Goal: Task Accomplishment & Management: Complete application form

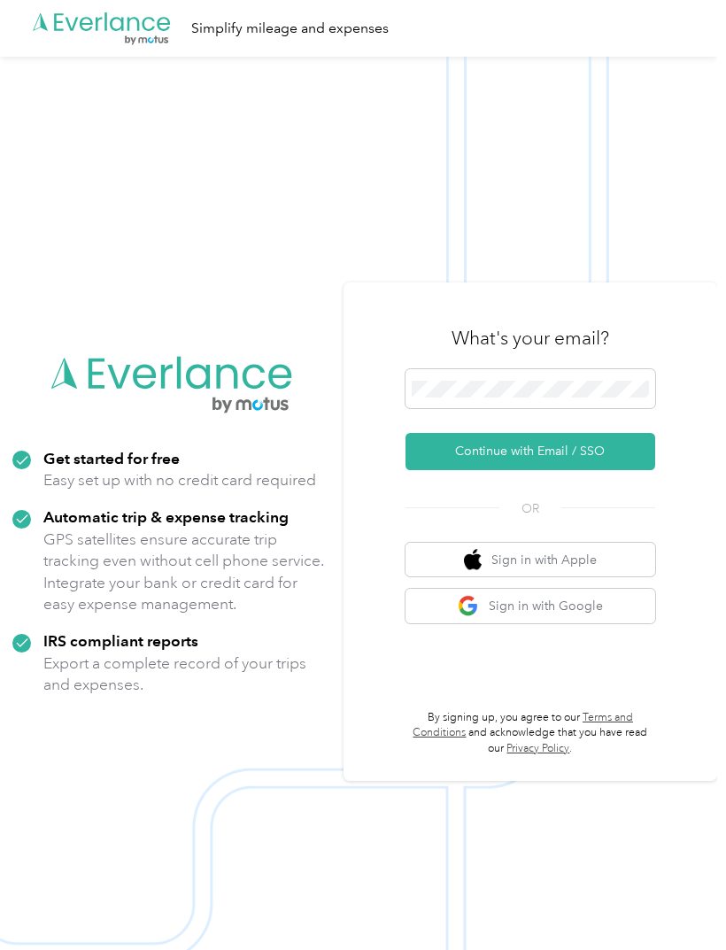
click at [611, 470] on button "Continue with Email / SSO" at bounding box center [530, 451] width 250 height 37
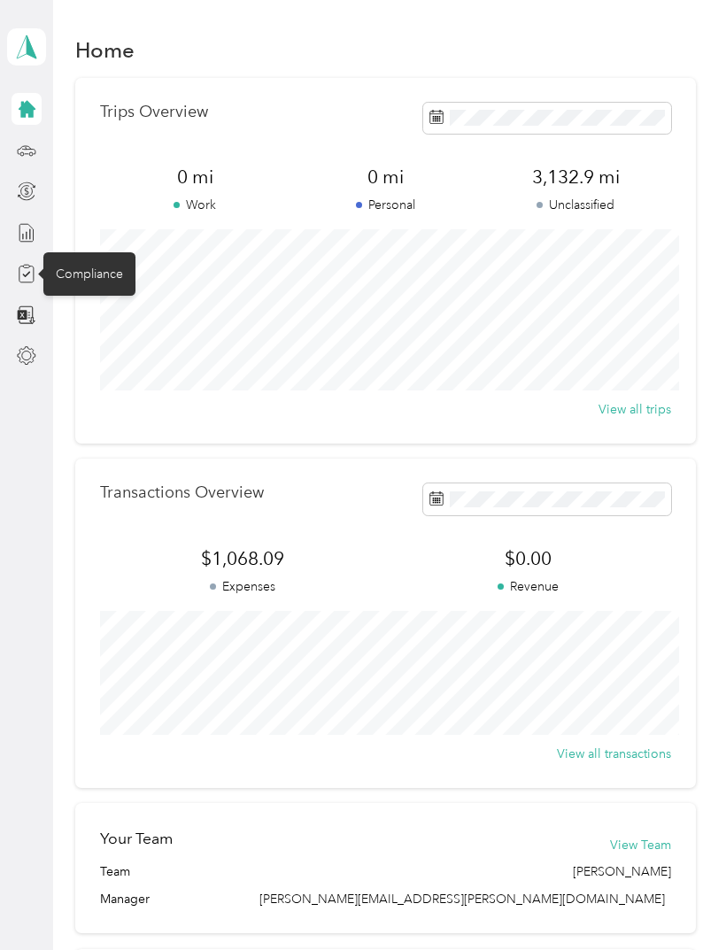
click at [106, 272] on div "Compliance" at bounding box center [89, 273] width 92 height 43
click at [27, 280] on icon at bounding box center [26, 273] width 19 height 19
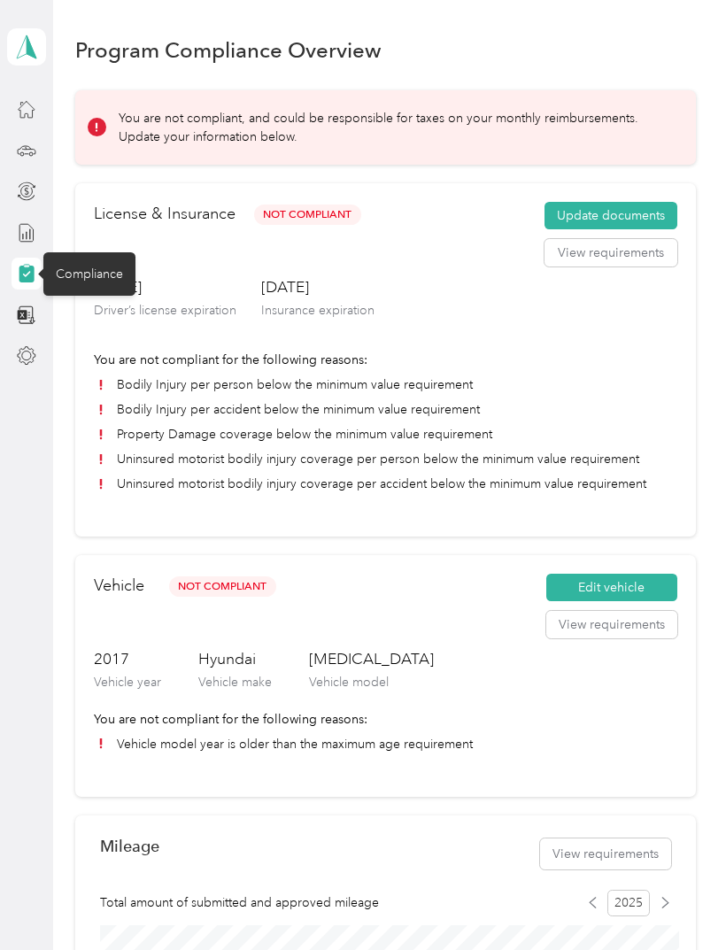
click at [645, 217] on button "Update documents" at bounding box center [610, 216] width 133 height 28
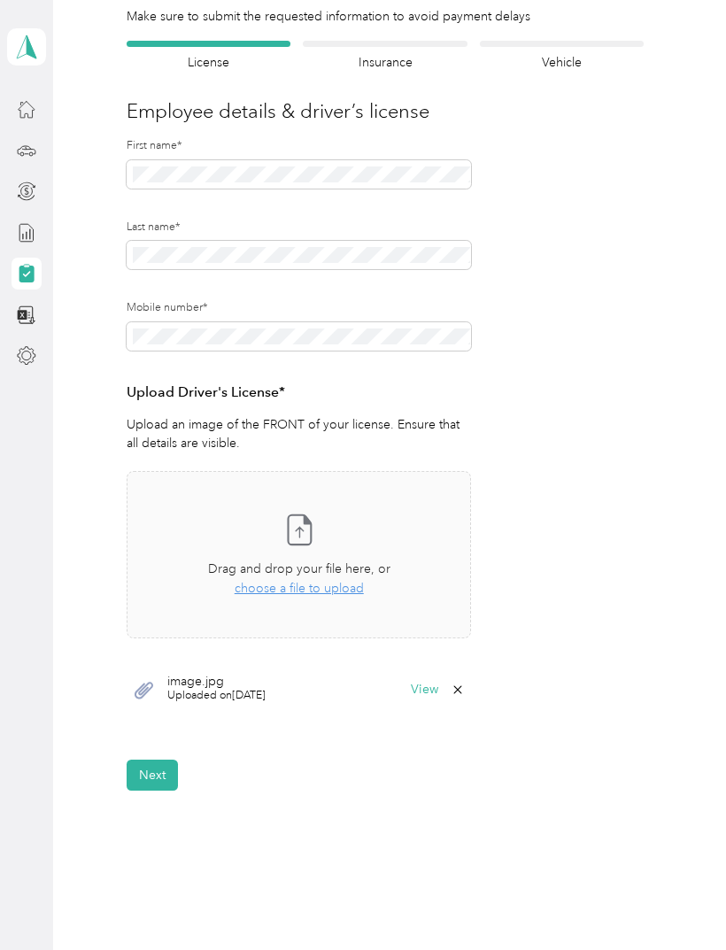
scroll to position [132, 0]
click at [167, 774] on button "Next" at bounding box center [152, 774] width 51 height 31
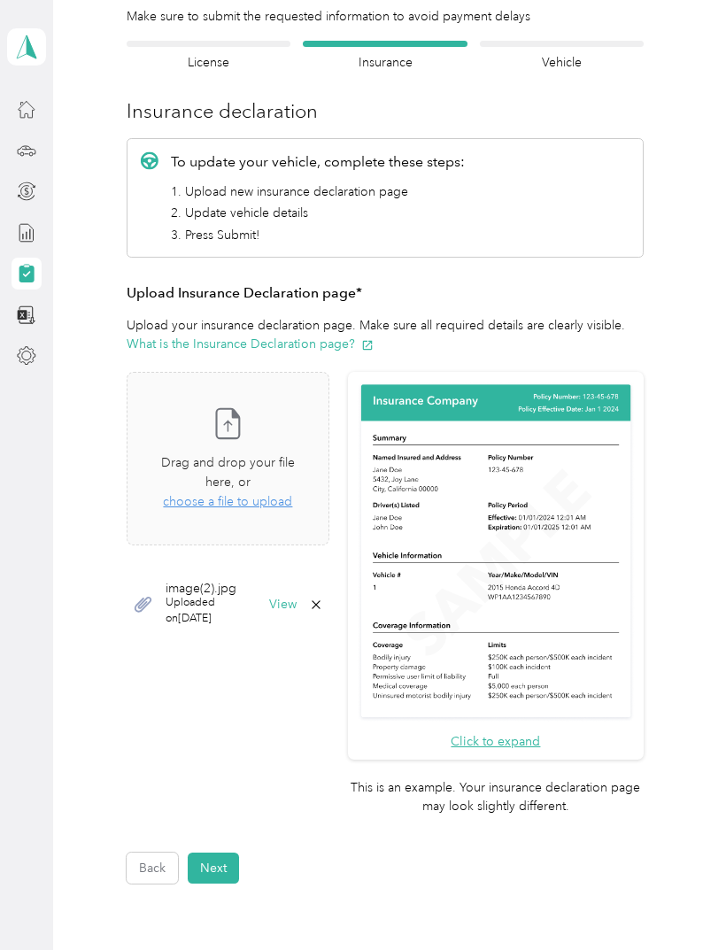
click at [323, 597] on icon at bounding box center [316, 604] width 14 height 14
click at [351, 603] on button "Yes" at bounding box center [343, 601] width 35 height 28
click at [292, 494] on span "choose a file to upload" at bounding box center [227, 501] width 129 height 15
click at [235, 852] on button "Next" at bounding box center [213, 867] width 51 height 31
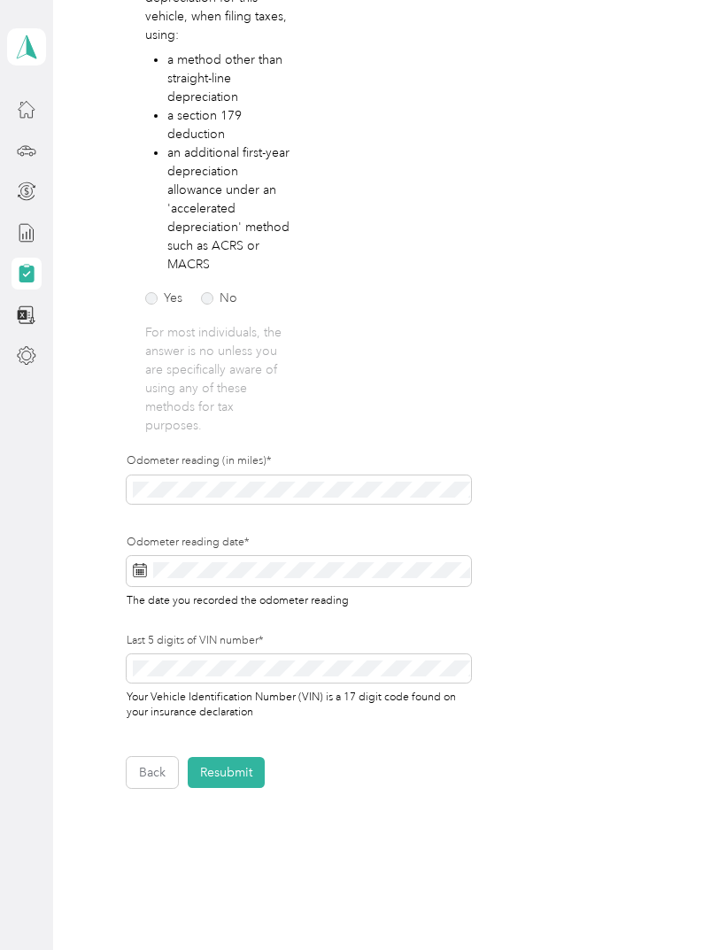
scroll to position [360, 0]
click at [238, 779] on button "Resubmit" at bounding box center [226, 773] width 77 height 31
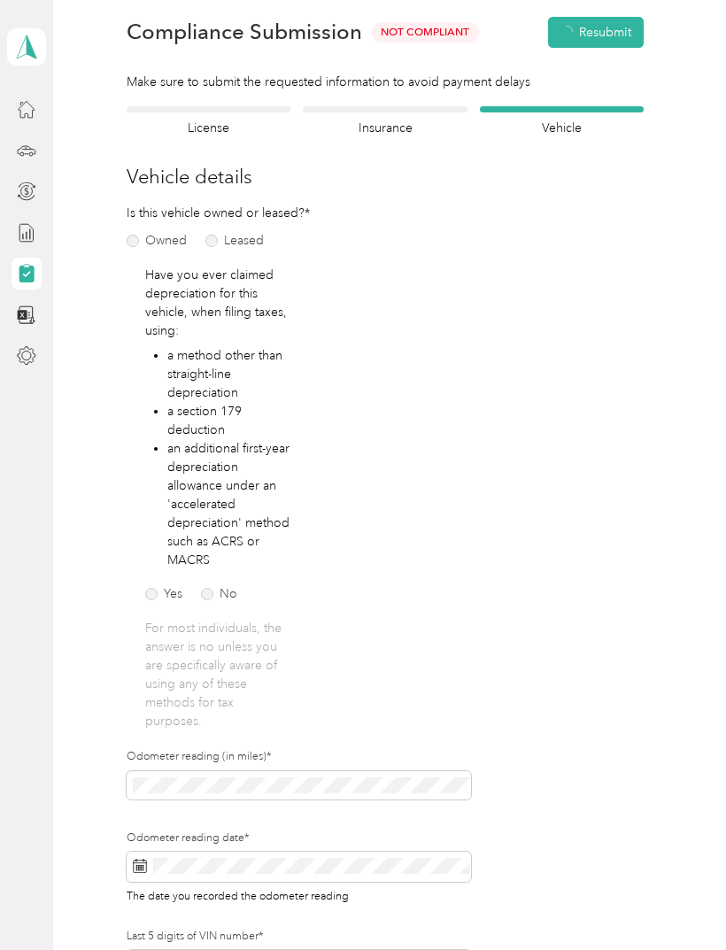
scroll to position [21, 0]
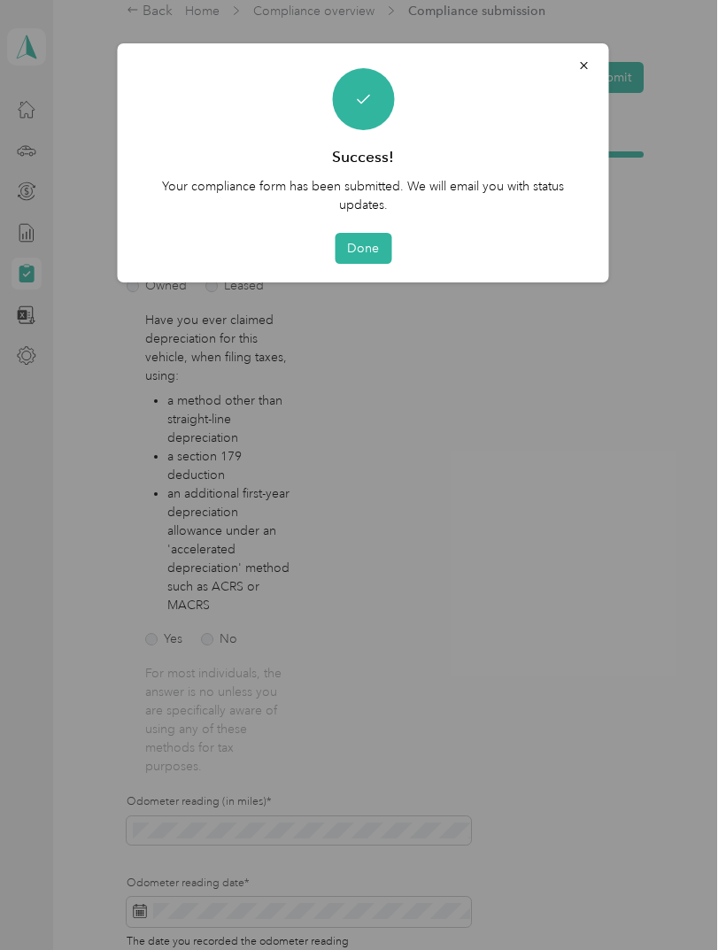
click at [368, 244] on button "Done" at bounding box center [363, 248] width 57 height 31
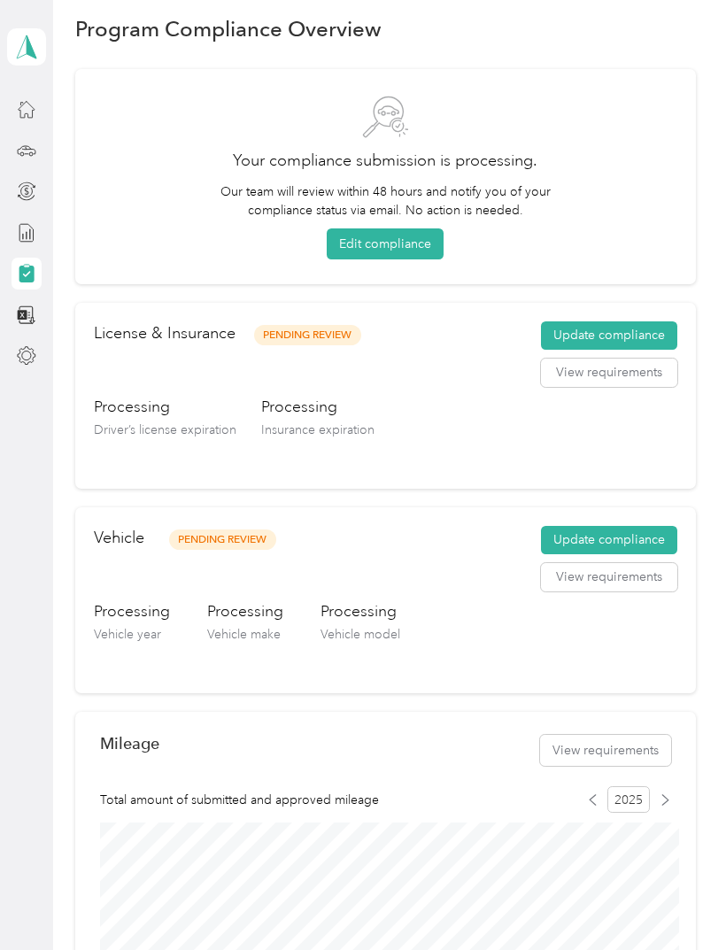
click at [15, 197] on div at bounding box center [27, 191] width 30 height 32
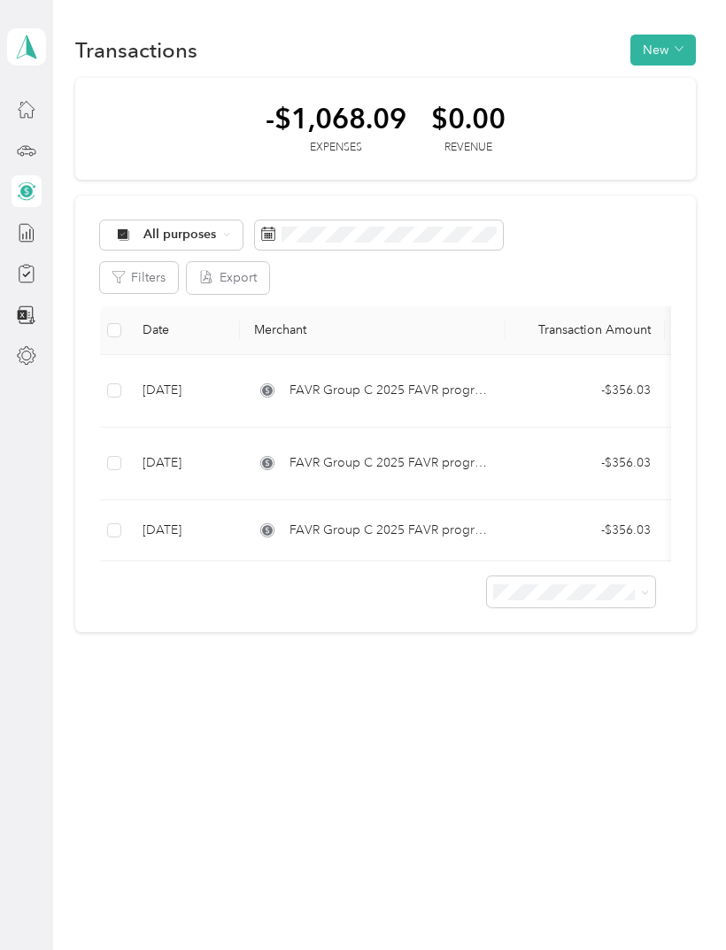
click at [12, 152] on div at bounding box center [27, 151] width 30 height 32
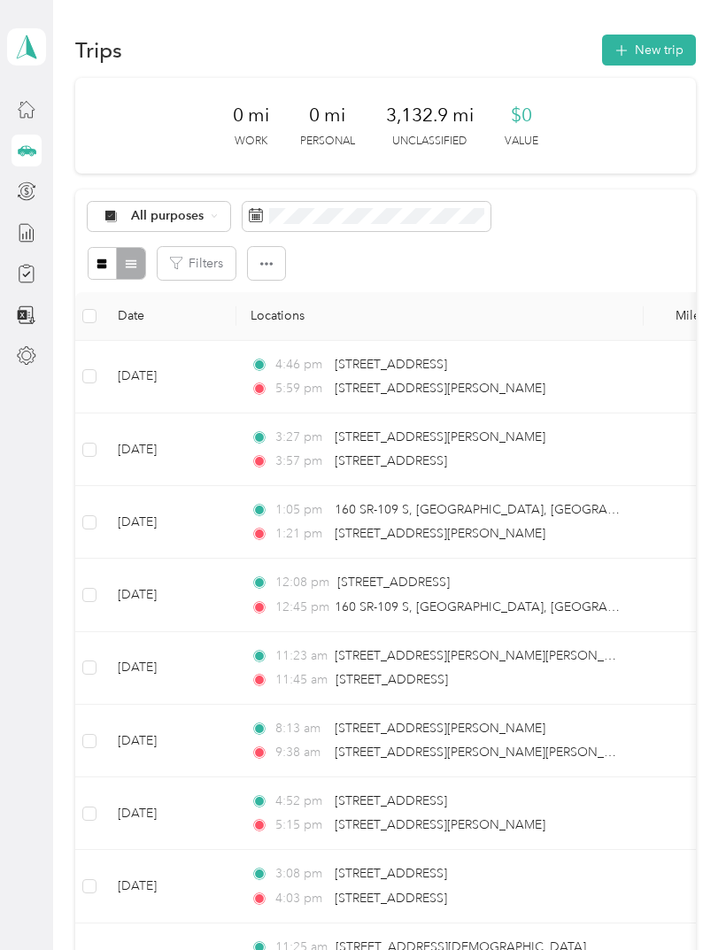
click at [12, 120] on div at bounding box center [27, 109] width 30 height 32
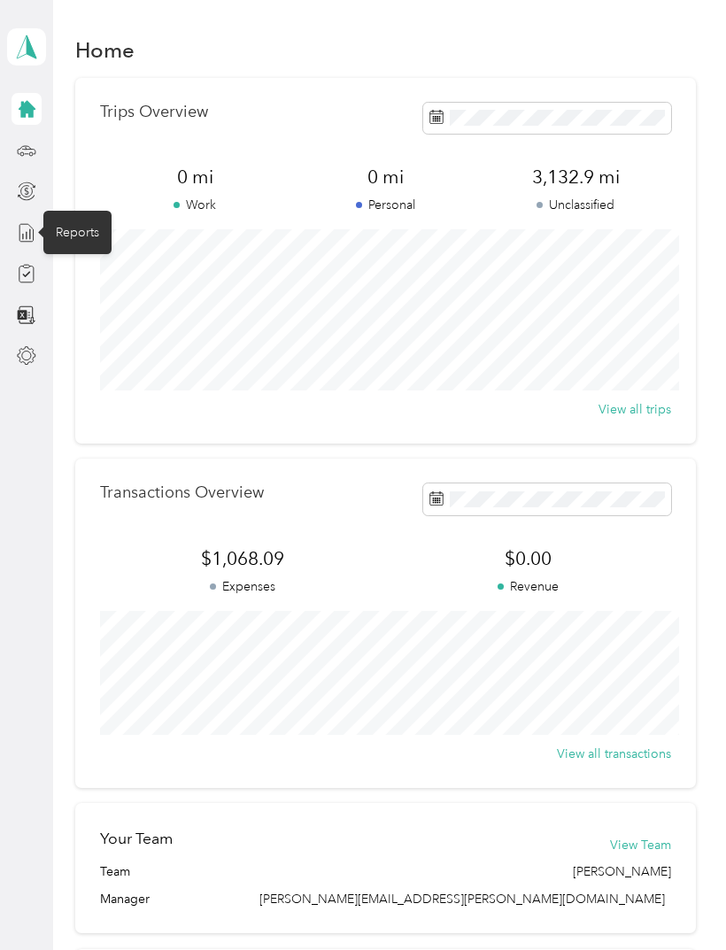
click at [25, 237] on icon at bounding box center [26, 232] width 19 height 19
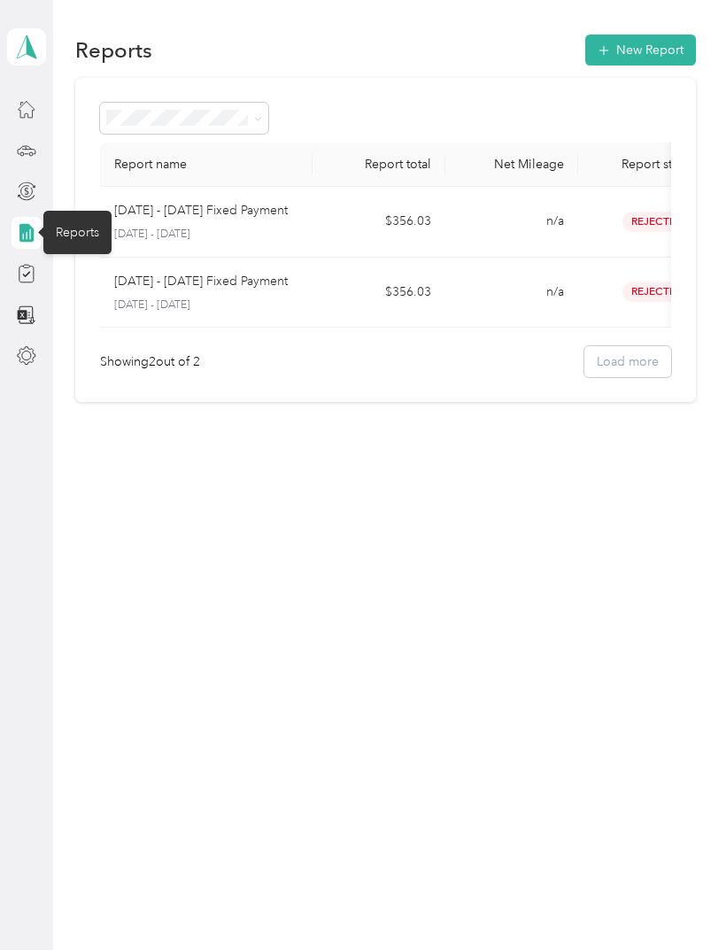
click at [401, 285] on td "$356.03" at bounding box center [378, 293] width 133 height 71
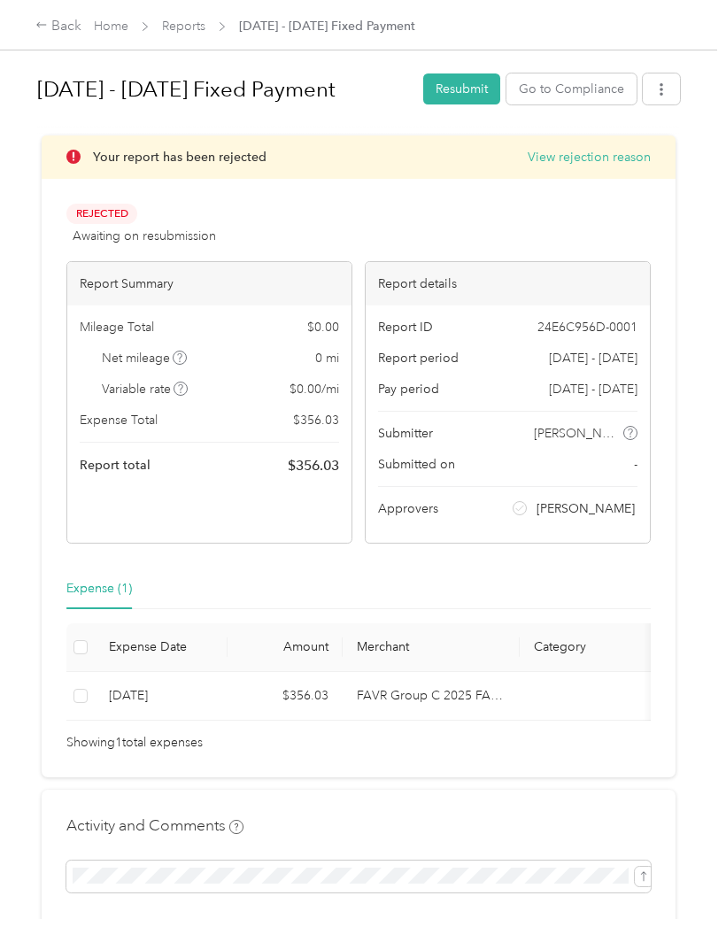
click at [466, 81] on button "Resubmit" at bounding box center [461, 88] width 77 height 31
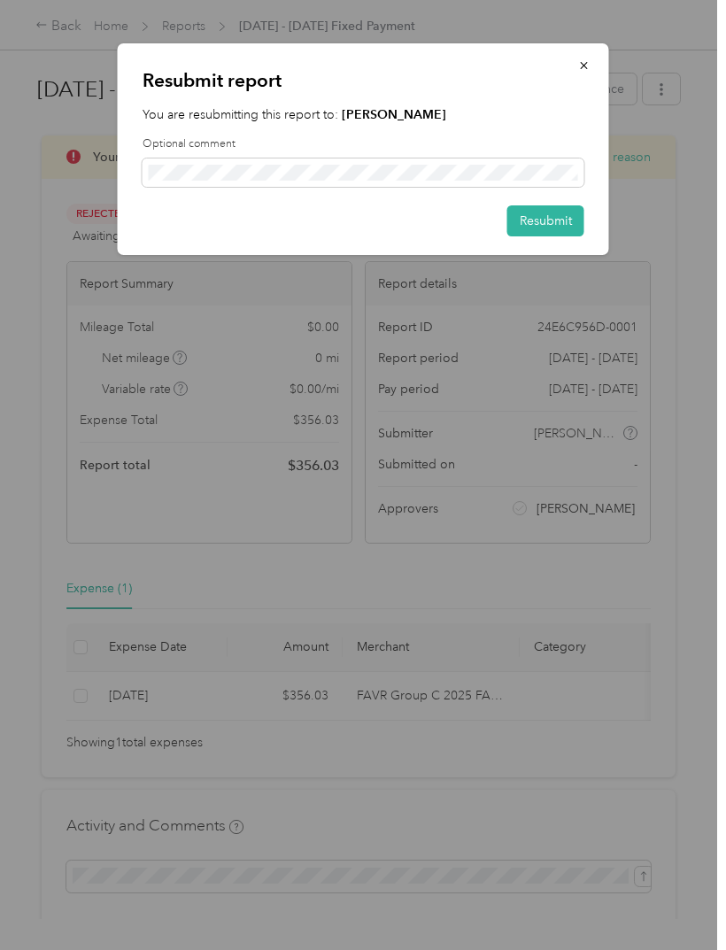
click at [558, 219] on button "Resubmit" at bounding box center [545, 220] width 77 height 31
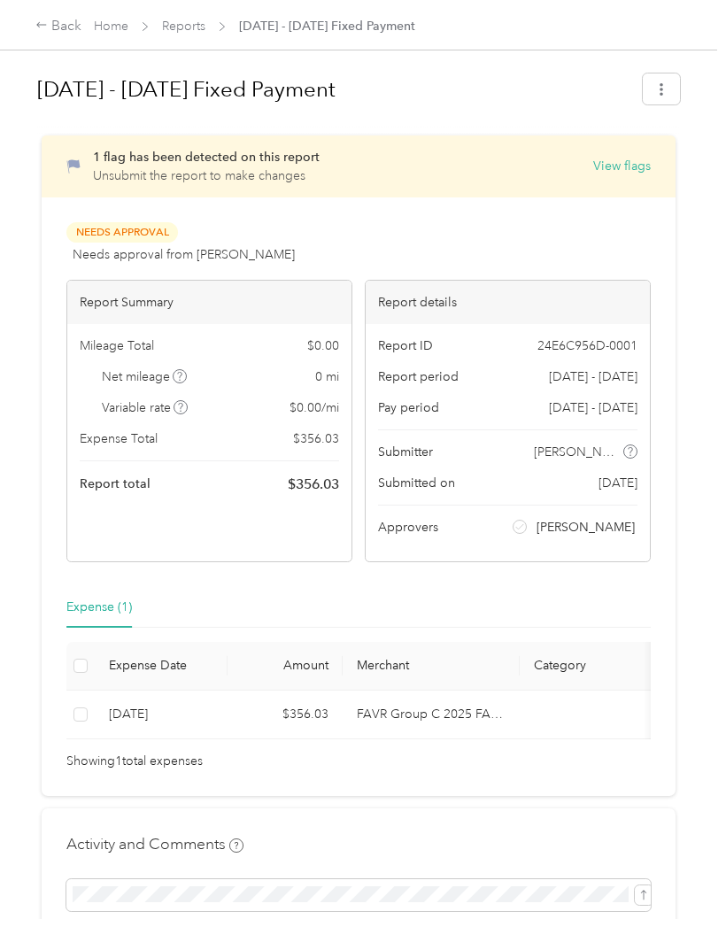
click at [647, 162] on button "View flags" at bounding box center [622, 166] width 58 height 19
